Goal: Find specific page/section: Find specific page/section

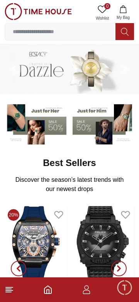
click at [8, 289] on line at bounding box center [8, 289] width 5 height 0
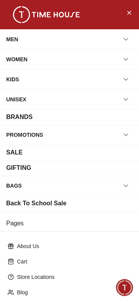
click at [27, 279] on p "Store Locations" at bounding box center [72, 277] width 111 height 8
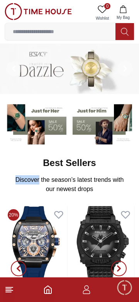
click at [7, 289] on line at bounding box center [8, 289] width 5 height 0
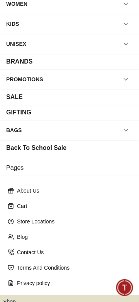
scroll to position [93, 0]
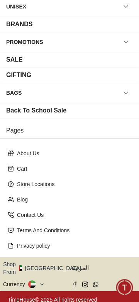
click at [49, 266] on button "Shop From [GEOGRAPHIC_DATA]" at bounding box center [45, 267] width 84 height 15
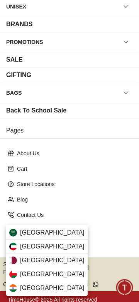
click at [20, 231] on span "[GEOGRAPHIC_DATA]" at bounding box center [52, 232] width 64 height 9
